Goal: Transaction & Acquisition: Purchase product/service

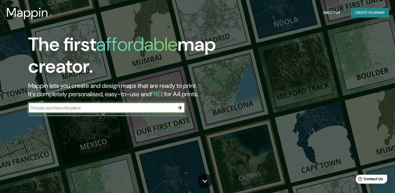
click at [106, 107] on input "text" at bounding box center [101, 108] width 146 height 6
type input "[GEOGRAPHIC_DATA]"
click at [182, 111] on button "button" at bounding box center [179, 107] width 10 height 10
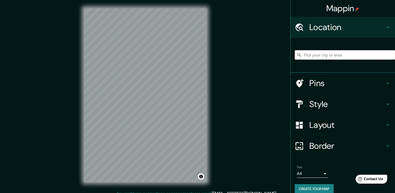
click at [328, 56] on input "Pick your city or area" at bounding box center [345, 54] width 100 height 9
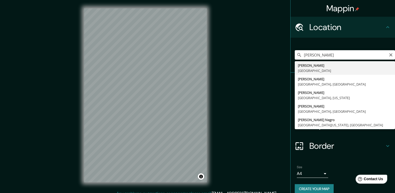
type input "[GEOGRAPHIC_DATA], [GEOGRAPHIC_DATA]"
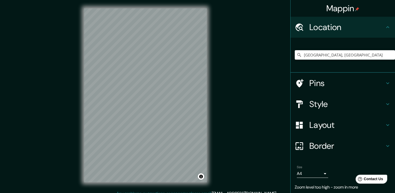
click at [385, 145] on icon at bounding box center [388, 146] width 6 height 6
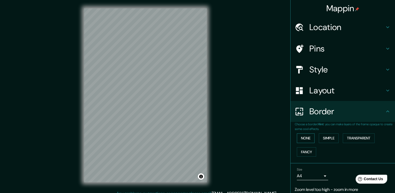
click at [305, 140] on button "None" at bounding box center [306, 138] width 18 height 10
click at [337, 91] on h4 "Layout" at bounding box center [347, 90] width 75 height 10
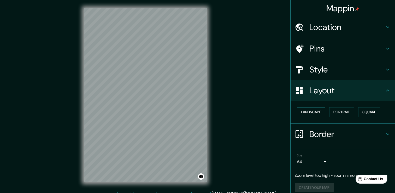
click at [316, 107] on button "Landscape" at bounding box center [311, 112] width 28 height 10
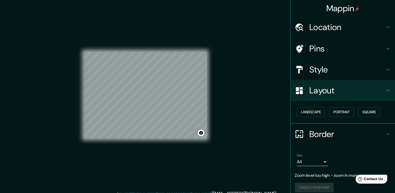
click at [317, 66] on h4 "Style" at bounding box center [347, 69] width 75 height 10
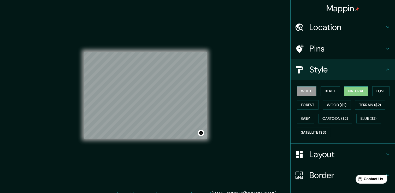
click at [361, 92] on button "Natural" at bounding box center [356, 91] width 24 height 10
click at [303, 102] on button "Forest" at bounding box center [308, 105] width 22 height 10
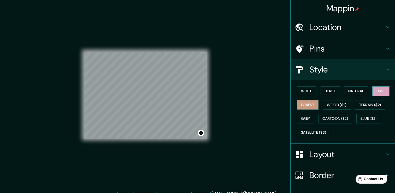
click at [377, 89] on button "Love" at bounding box center [380, 91] width 17 height 10
click at [306, 117] on button "Grey" at bounding box center [305, 119] width 17 height 10
click at [300, 105] on button "Forest" at bounding box center [308, 105] width 22 height 10
click at [339, 151] on h4 "Layout" at bounding box center [347, 154] width 75 height 10
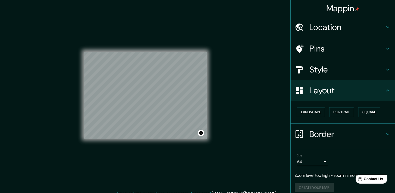
click at [364, 89] on h4 "Layout" at bounding box center [347, 90] width 75 height 10
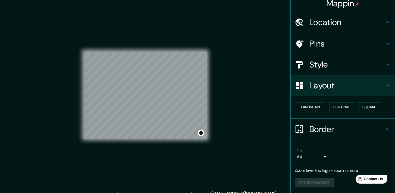
click at [385, 86] on icon at bounding box center [388, 85] width 6 height 6
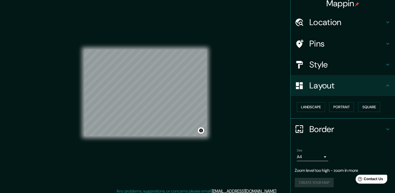
scroll to position [6, 0]
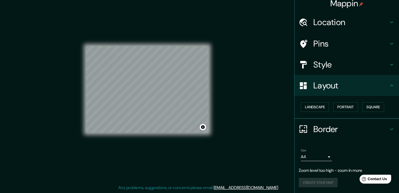
click at [323, 156] on body "Mappin Location [GEOGRAPHIC_DATA], [GEOGRAPHIC_DATA] Pins Style Layout Landscap…" at bounding box center [199, 90] width 399 height 193
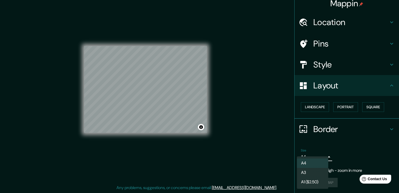
click at [353, 150] on div at bounding box center [199, 96] width 399 height 193
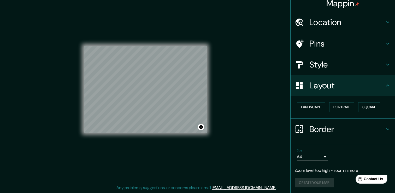
click at [317, 184] on div "Create your map" at bounding box center [343, 183] width 96 height 10
click at [385, 126] on icon at bounding box center [388, 129] width 6 height 6
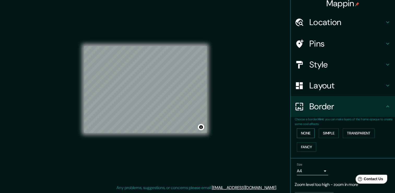
click at [304, 135] on button "None" at bounding box center [306, 133] width 18 height 10
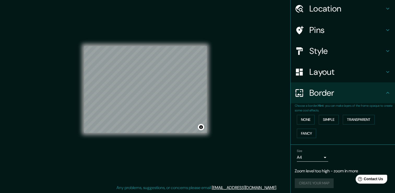
scroll to position [19, 0]
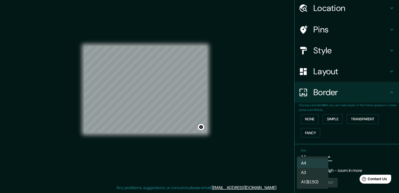
click at [304, 159] on body "Mappin Location [GEOGRAPHIC_DATA], [GEOGRAPHIC_DATA] Pins Style Layout Border C…" at bounding box center [199, 90] width 399 height 193
click at [308, 174] on li "A3" at bounding box center [312, 172] width 31 height 9
type input "a4"
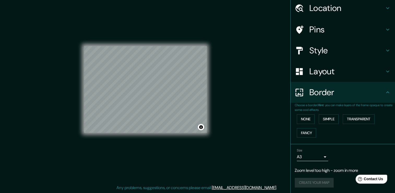
click at [336, 169] on p "Zoom level too high - zoom in more" at bounding box center [343, 170] width 96 height 6
click at [315, 172] on p "Zoom level too high - zoom in more" at bounding box center [343, 170] width 96 height 6
click at [324, 172] on p "Zoom level too high - zoom in more" at bounding box center [343, 170] width 96 height 6
